Goal: Transaction & Acquisition: Purchase product/service

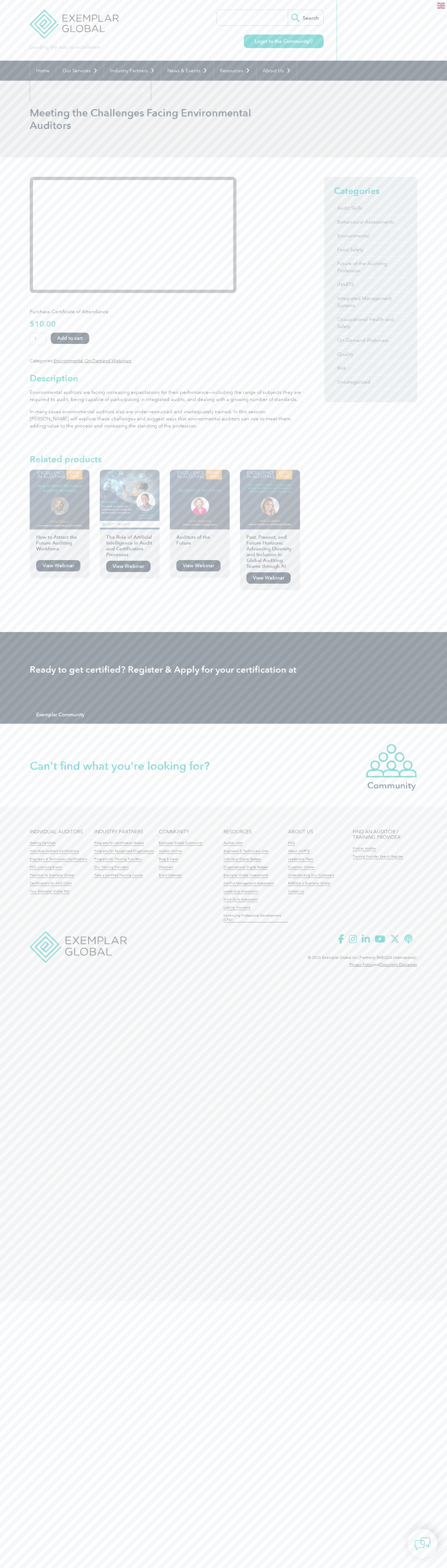
click at [51, 344] on button "Add to cart" at bounding box center [69, 338] width 38 height 12
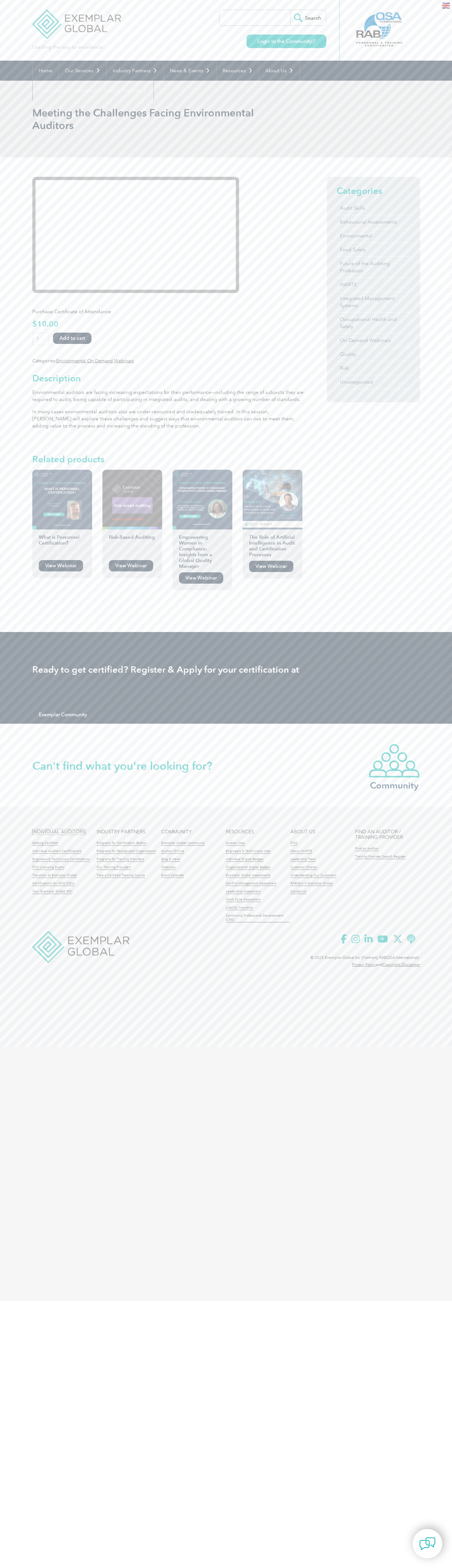
click at [58, 835] on link "INDIVIDUAL AUDITORS" at bounding box center [58, 831] width 53 height 5
click at [57, 853] on link "Individual Auditors Certifications" at bounding box center [57, 851] width 49 height 4
